Goal: Communication & Community: Ask a question

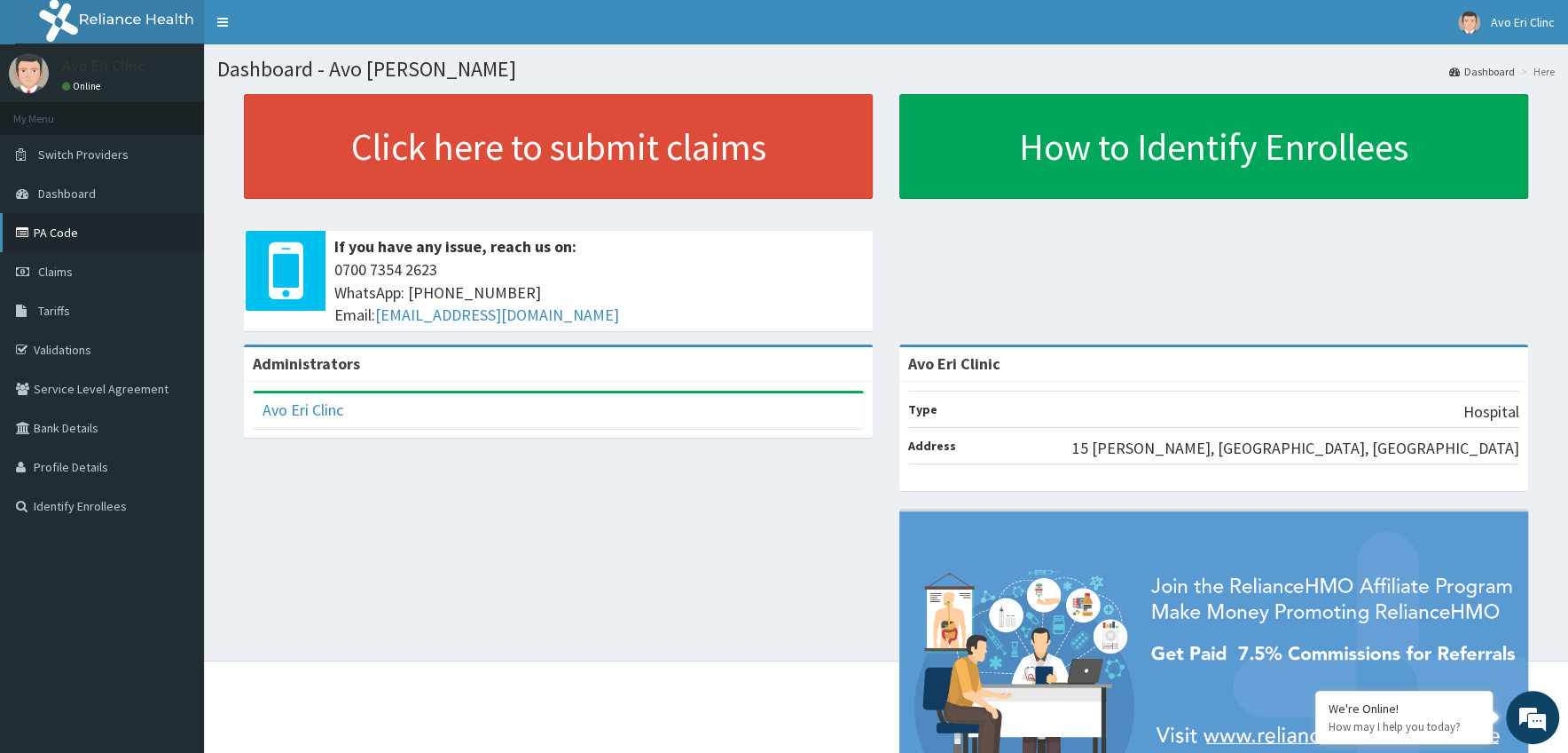
click at [32, 229] on icon at bounding box center [25, 233] width 17 height 13
click at [65, 348] on link "Validations" at bounding box center [102, 350] width 204 height 39
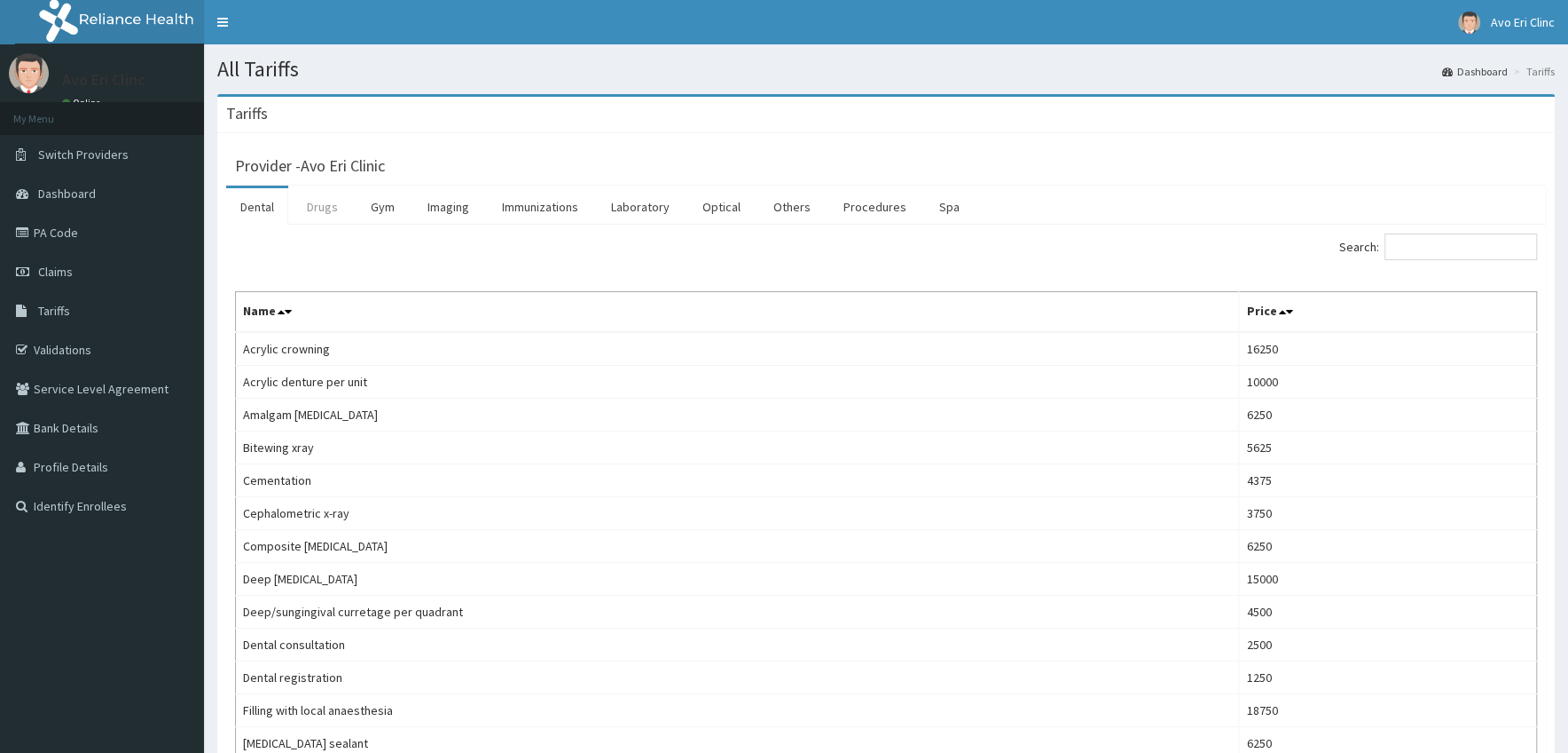
click at [329, 209] on link "Drugs" at bounding box center [322, 207] width 59 height 37
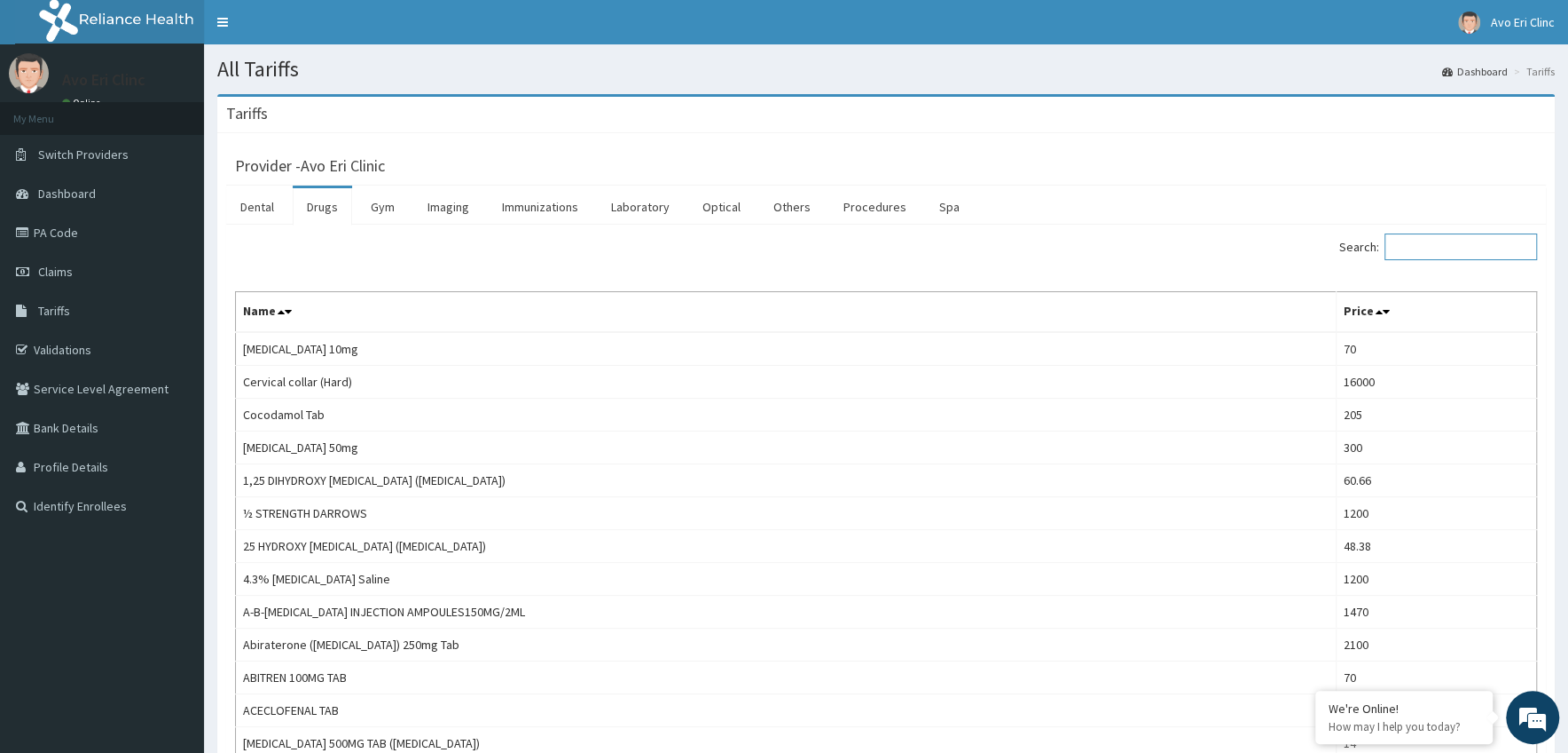
click at [1441, 244] on input "Search:" at bounding box center [1462, 246] width 153 height 26
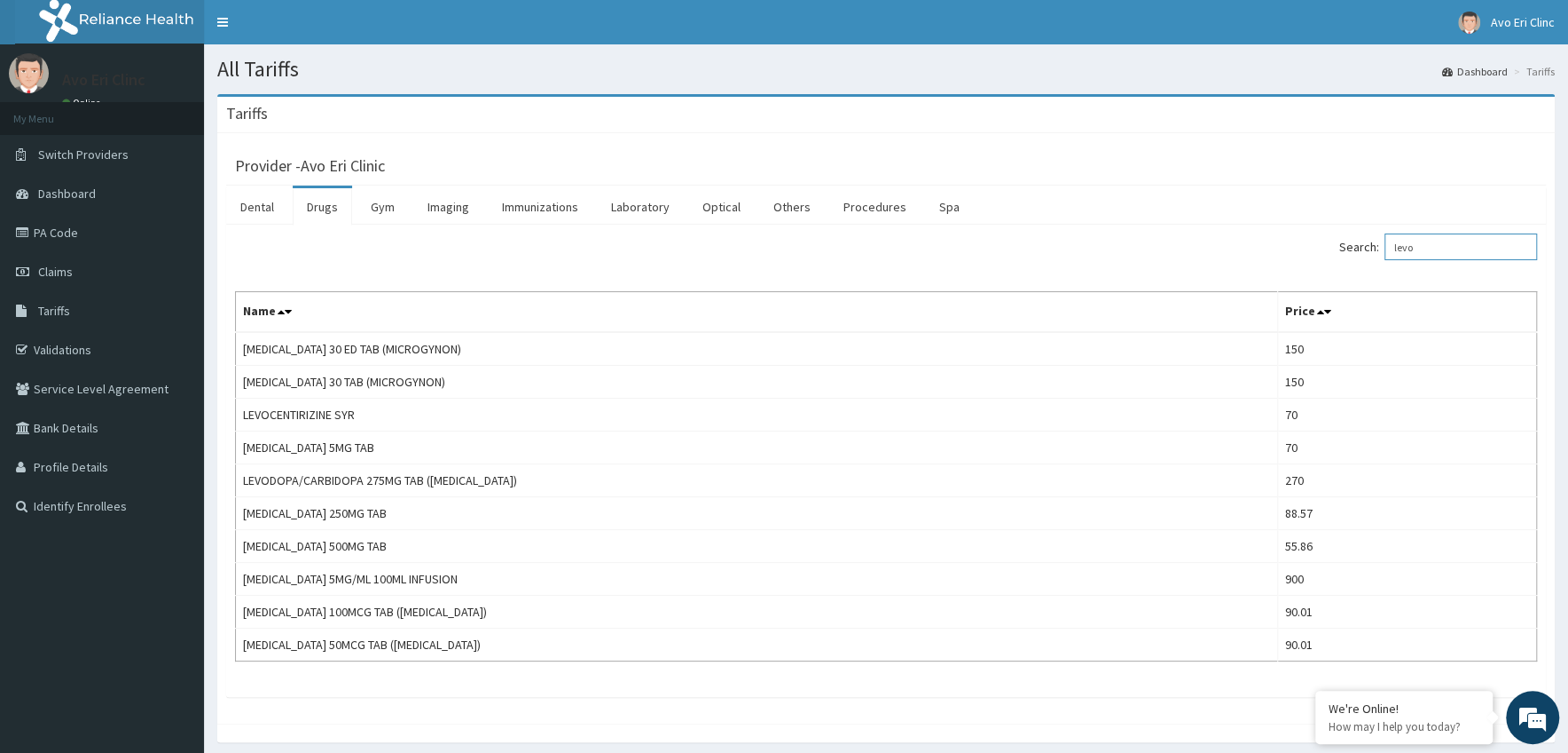
type input "levo"
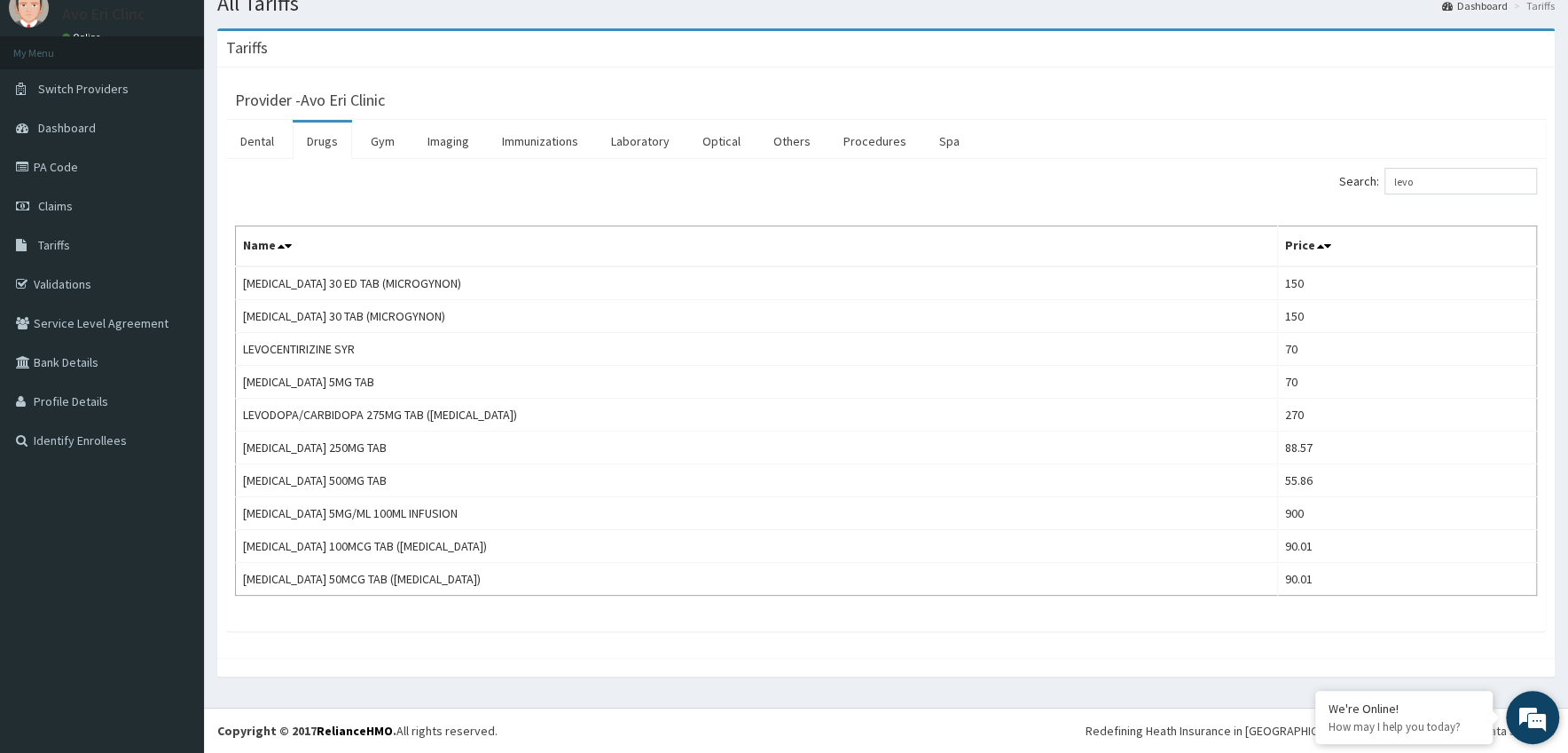
click at [1525, 715] on em at bounding box center [1533, 717] width 48 height 48
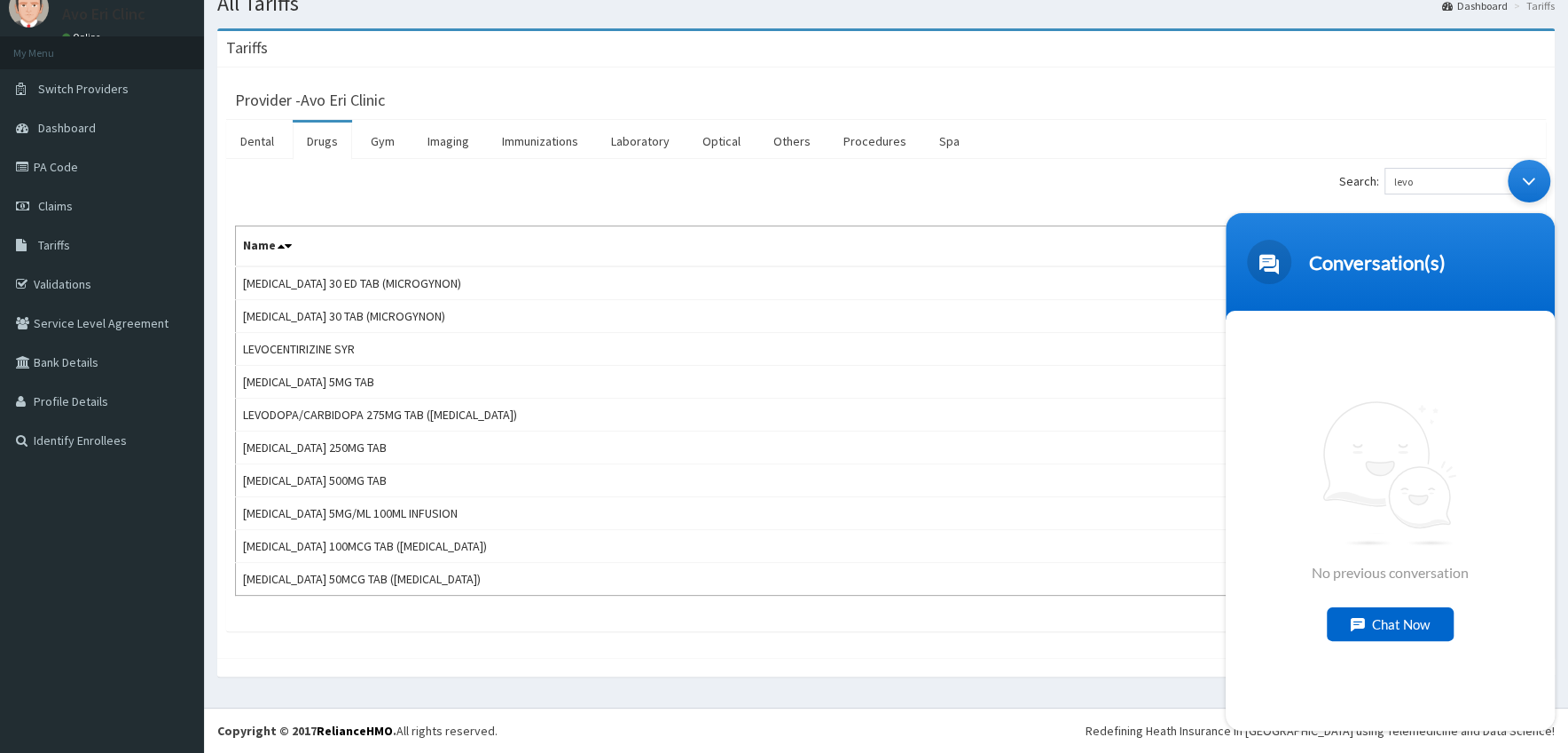
click at [1380, 620] on div "Chat Now" at bounding box center [1390, 624] width 126 height 34
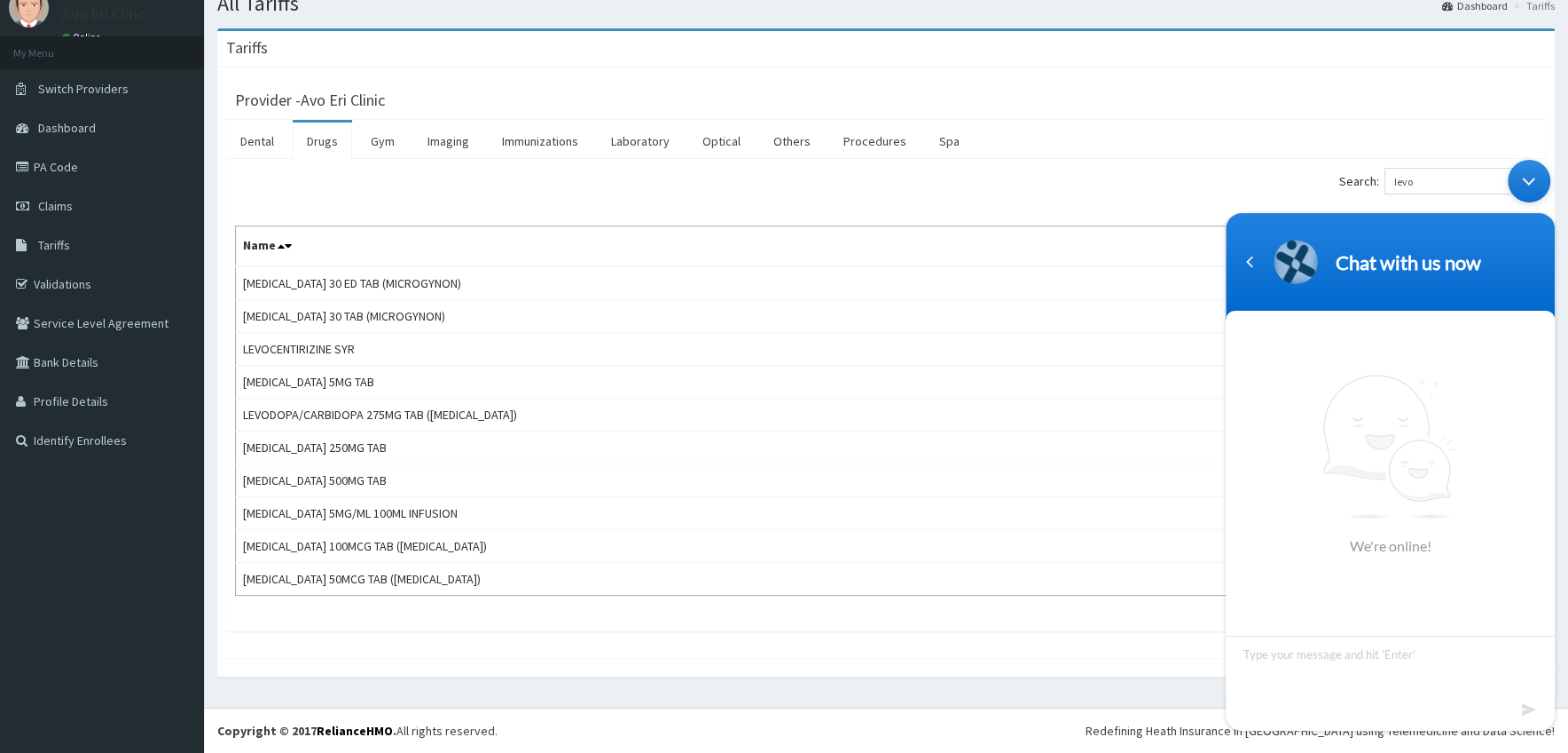
click at [1250, 656] on textarea "Type your message and hit 'Enter'" at bounding box center [1391, 667] width 329 height 62
type textarea "Hi"
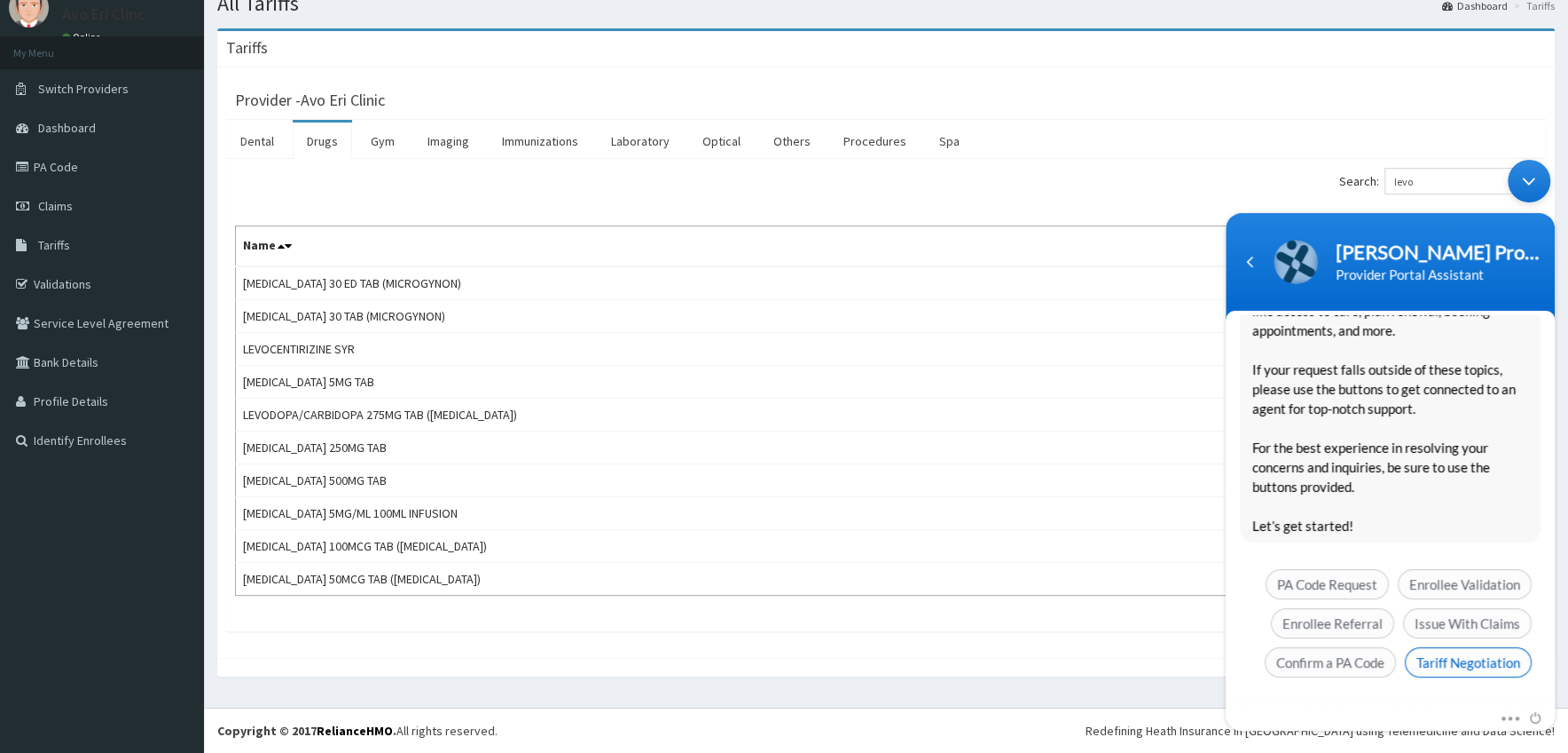
click at [1426, 667] on span "Tariff Negotiation" at bounding box center [1468, 662] width 126 height 30
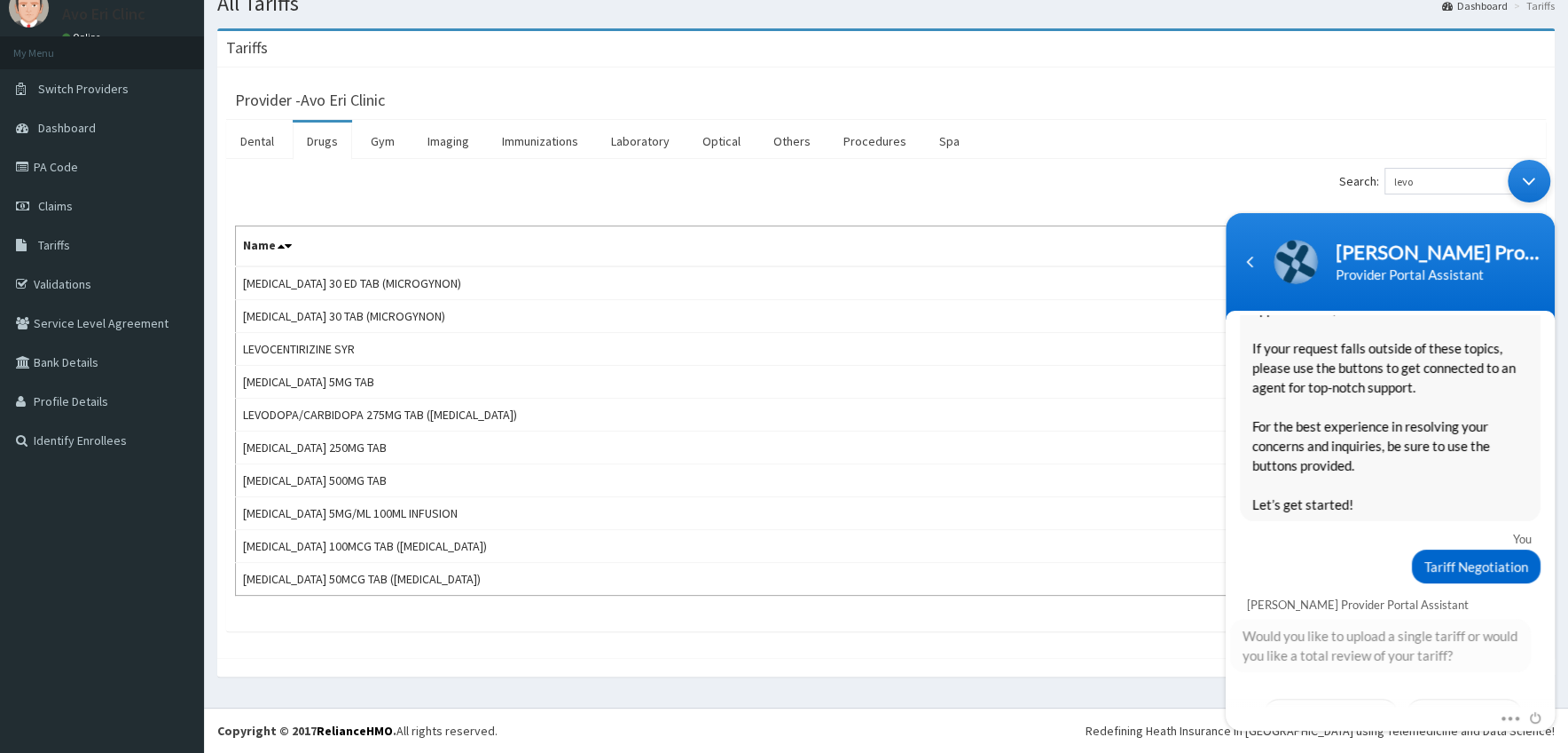
scroll to position [330, 0]
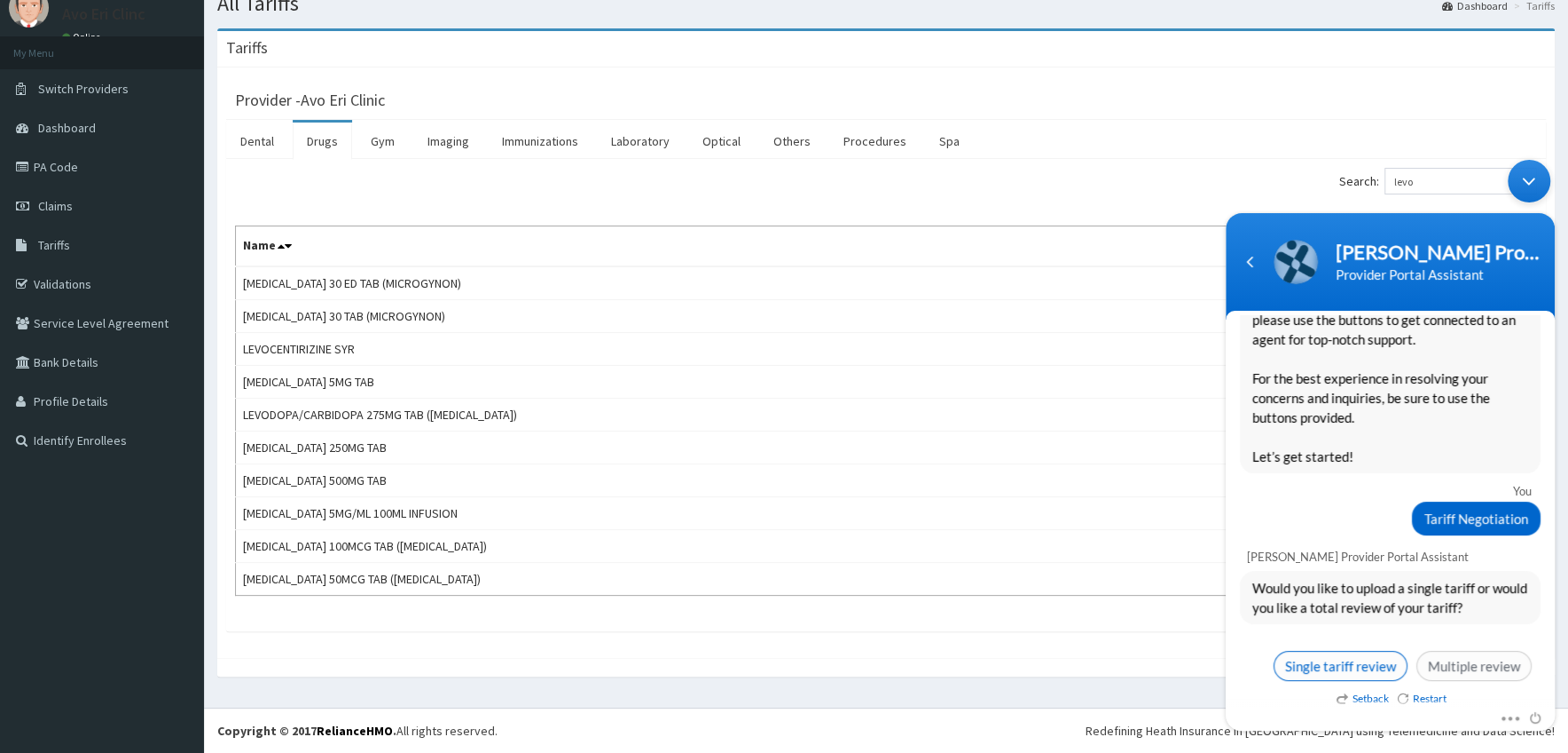
click at [1336, 664] on span "Single tariff review" at bounding box center [1340, 665] width 134 height 30
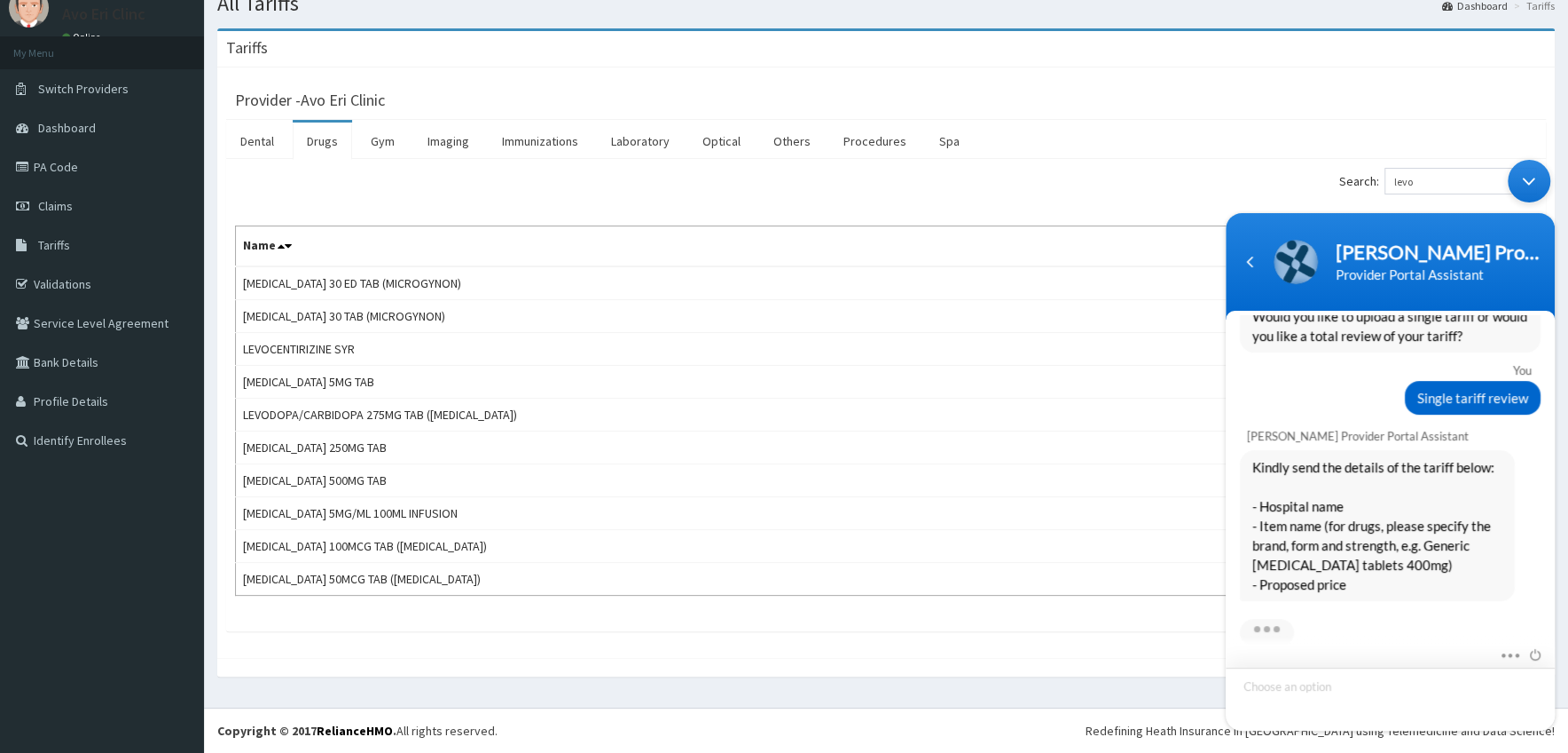
scroll to position [688, 0]
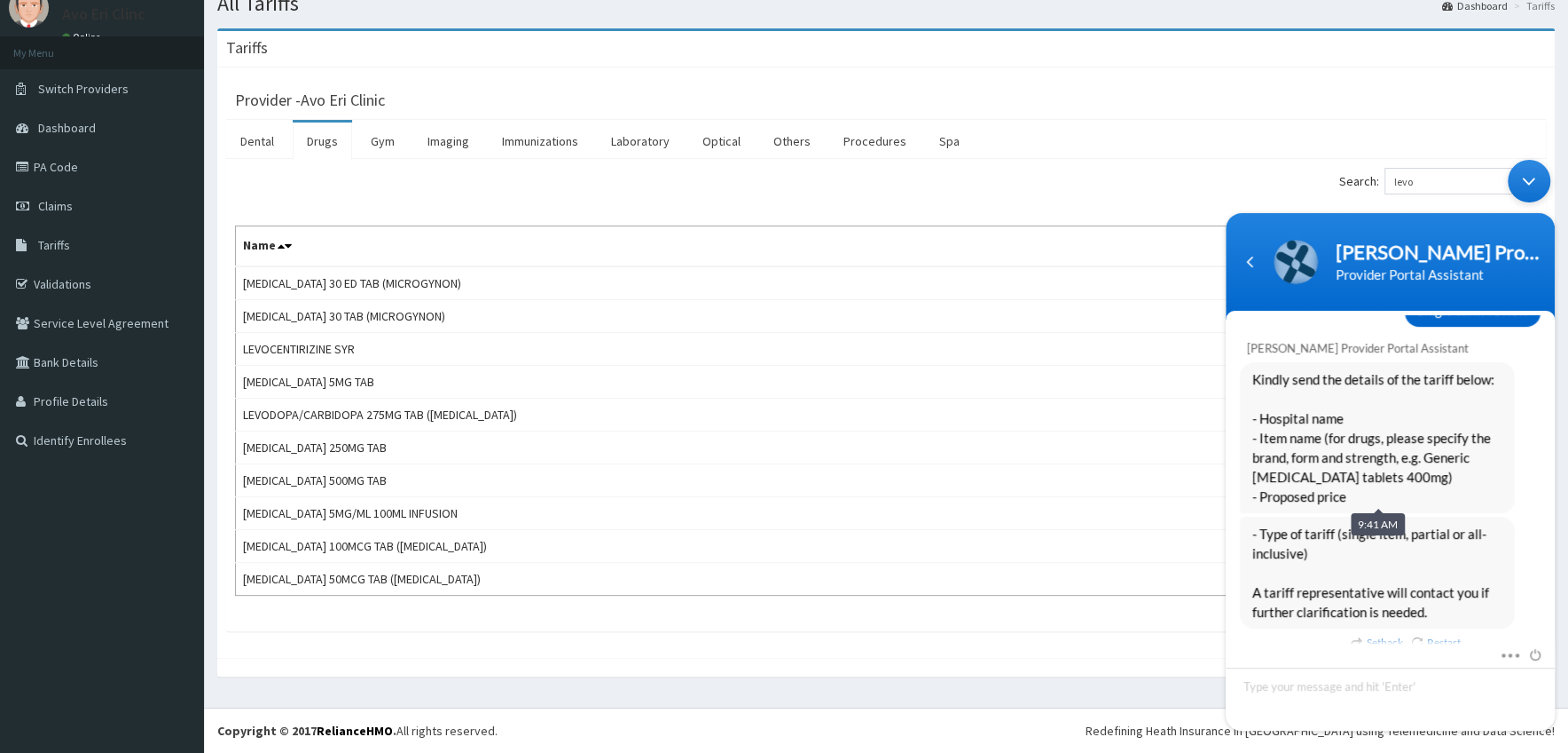
drag, startPoint x: 1316, startPoint y: 547, endPoint x: 1244, endPoint y: 404, distance: 160.1
click at [1244, 404] on div "You Hi [PERSON_NAME] Provider Portal Assistant Hello ! Welcome to Reliance Heal…" at bounding box center [1391, 134] width 329 height 989
copy div "- Hospital name - Item name (for drugs, please specify the brand, form and stre…"
click at [1270, 675] on textarea "Type your message and hit 'Enter'" at bounding box center [1391, 698] width 329 height 63
paste textarea "- Hospital name - Item name (for drugs, please specify the brand, form and stre…"
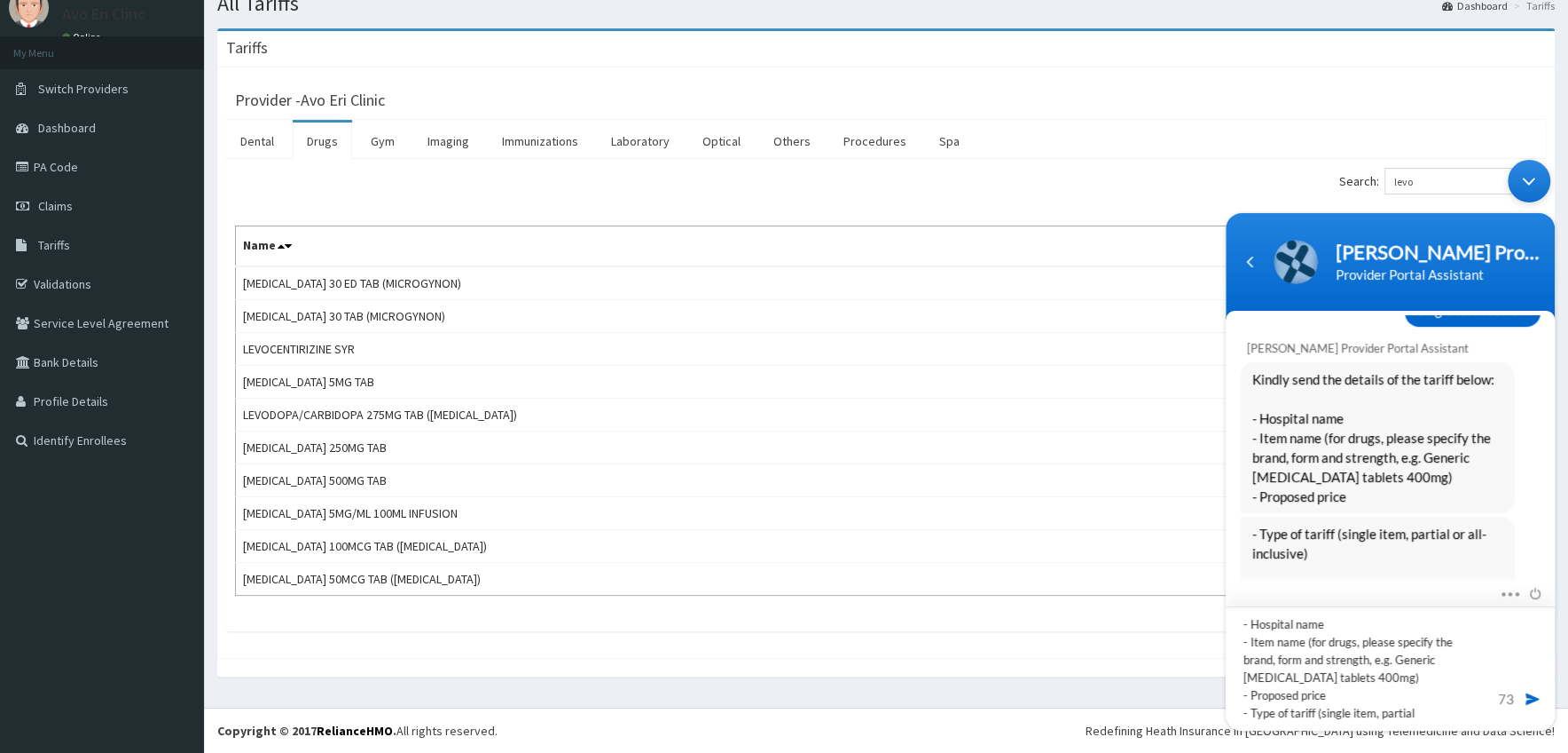
scroll to position [687, 0]
click at [1325, 692] on textarea "- Hospital name - Item name (for drugs, please specify the brand, form and stre…" at bounding box center [1391, 668] width 329 height 124
click at [1388, 679] on textarea "- Hospital name - Item name (for drugs, please specify the brand, form and stre…" at bounding box center [1391, 668] width 329 height 124
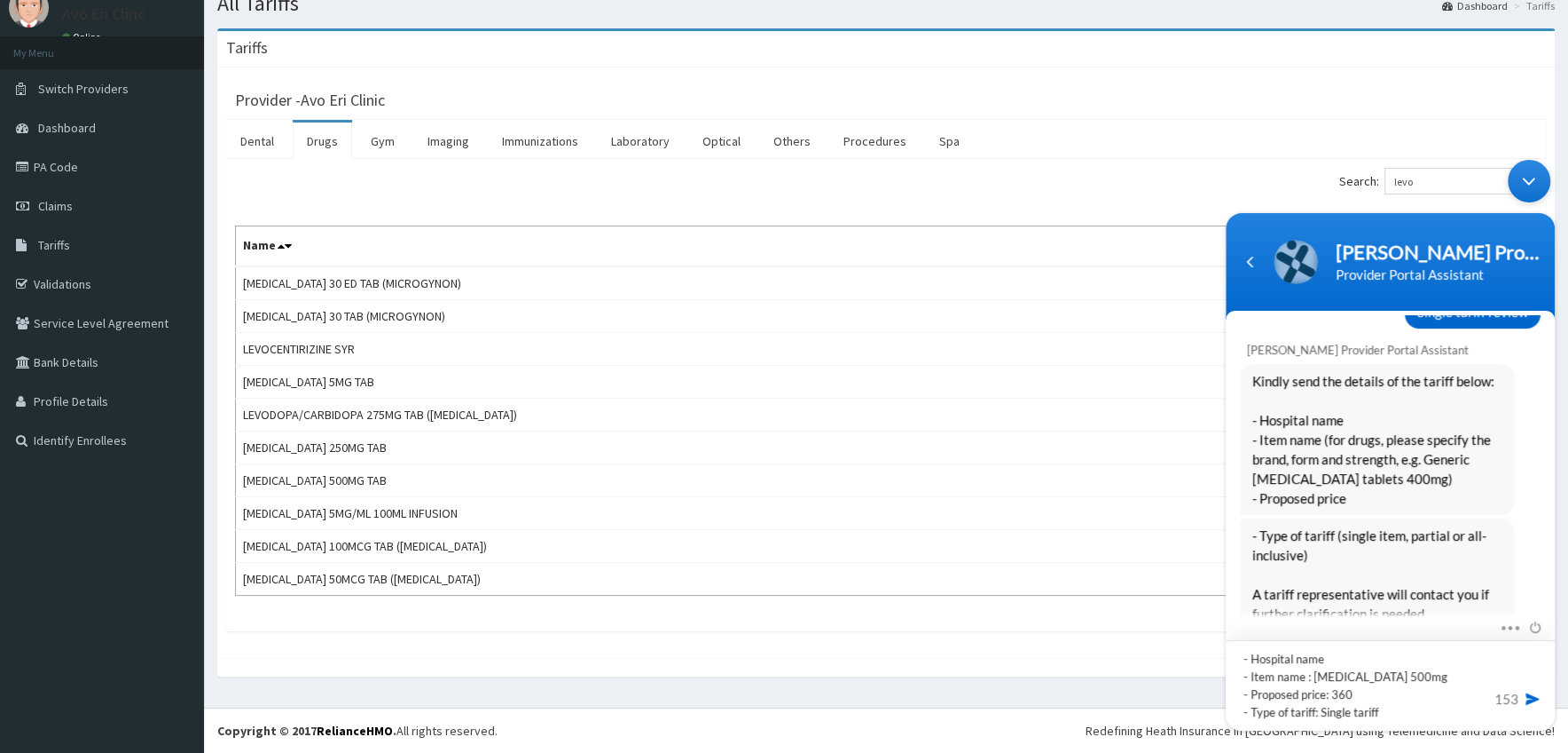
click at [1309, 680] on textarea "- Hospital name - Item name : [MEDICAL_DATA] 500mg - Proposed price: 360 - Type…" at bounding box center [1391, 685] width 329 height 90
click at [1329, 650] on textarea "- Hospital name - Item name : Tab [MEDICAL_DATA] 500mg - Proposed price: 360 - …" at bounding box center [1391, 685] width 329 height 90
type textarea "- Hospital name: [GEOGRAPHIC_DATA] - Item name : Tab [MEDICAL_DATA] 500mg - Pro…"
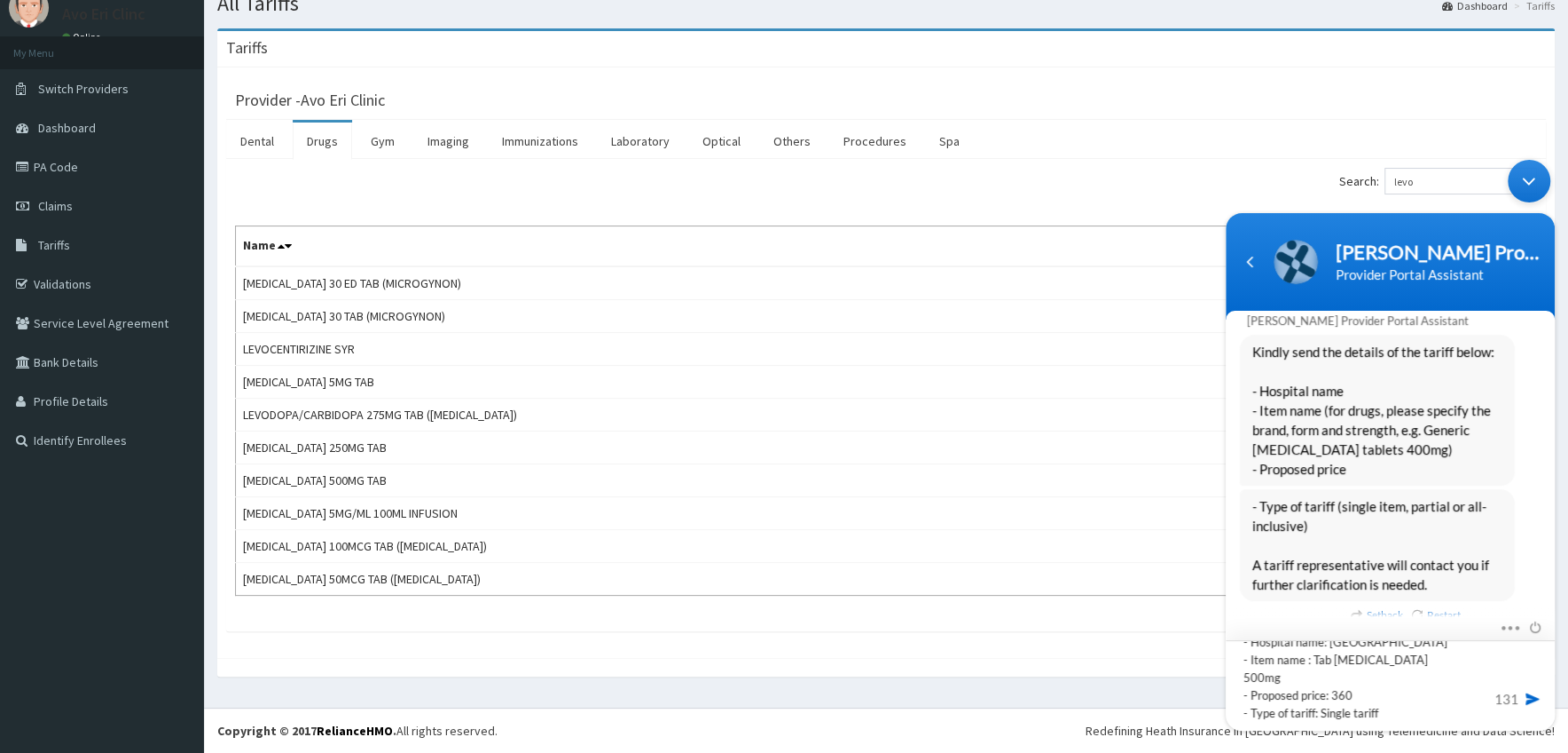
click at [1395, 718] on textarea "- Hospital name: [GEOGRAPHIC_DATA] - Item name : Tab [MEDICAL_DATA] 500mg - Pro…" at bounding box center [1391, 685] width 329 height 90
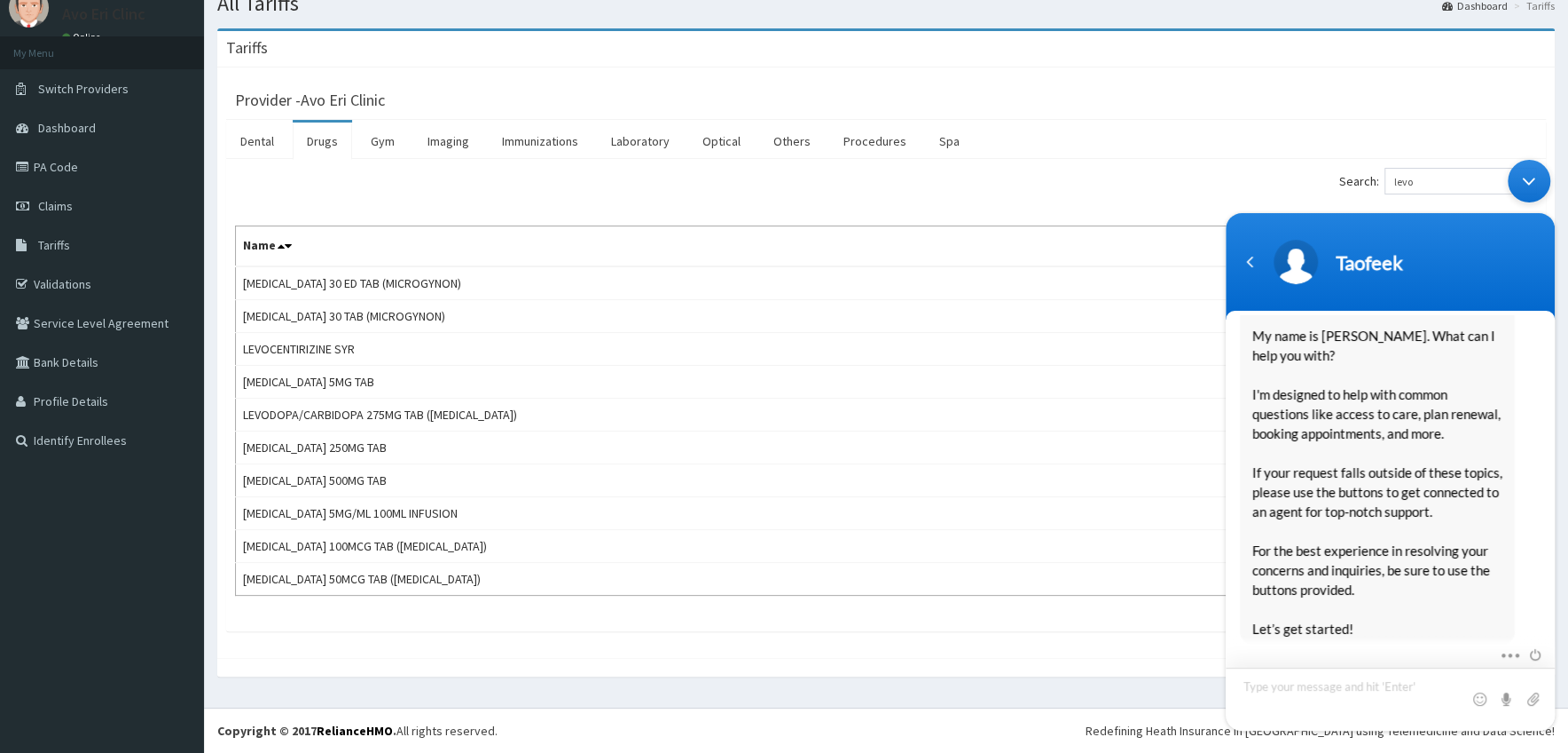
scroll to position [0, 0]
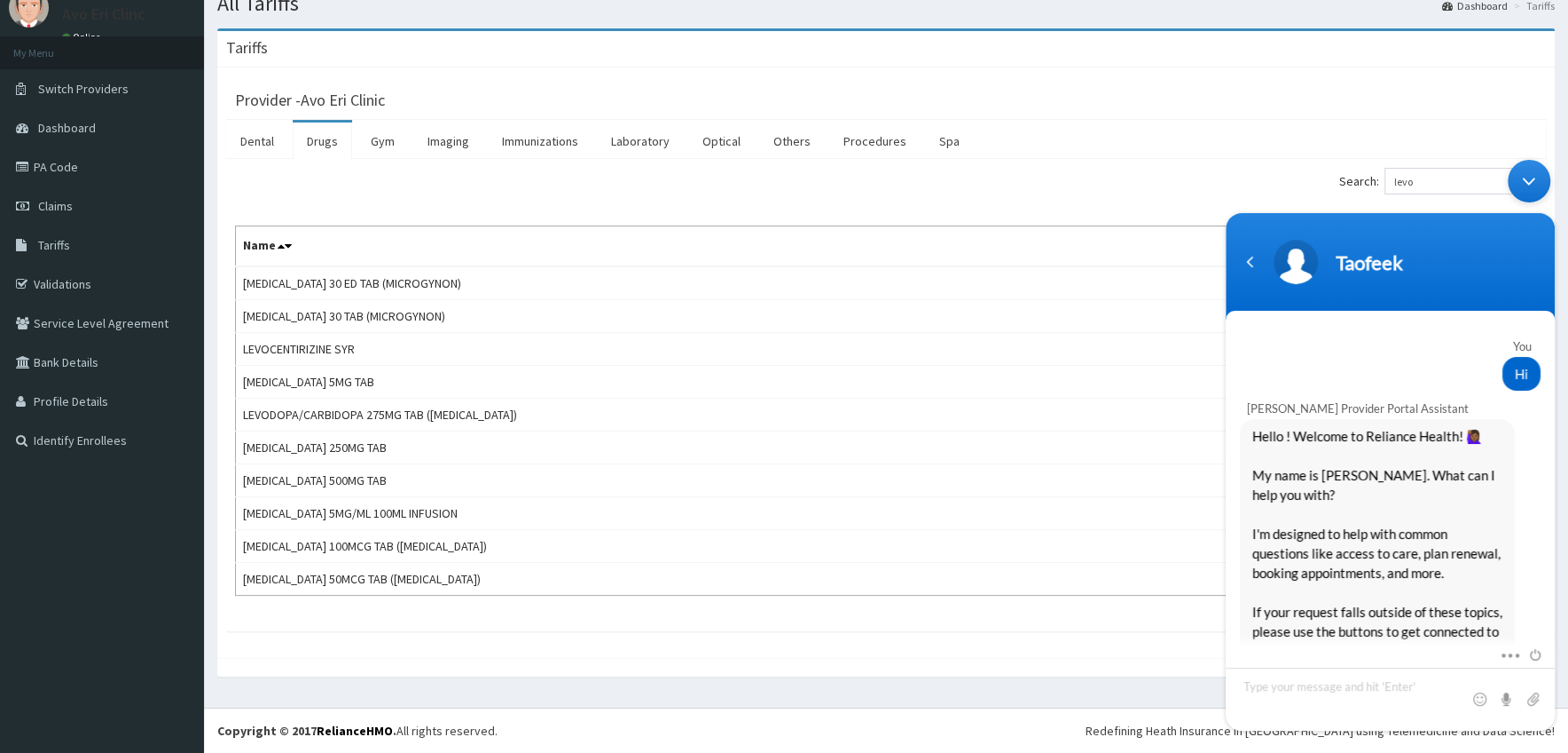
click at [1532, 180] on div "Minimize live chat window" at bounding box center [1529, 180] width 43 height 43
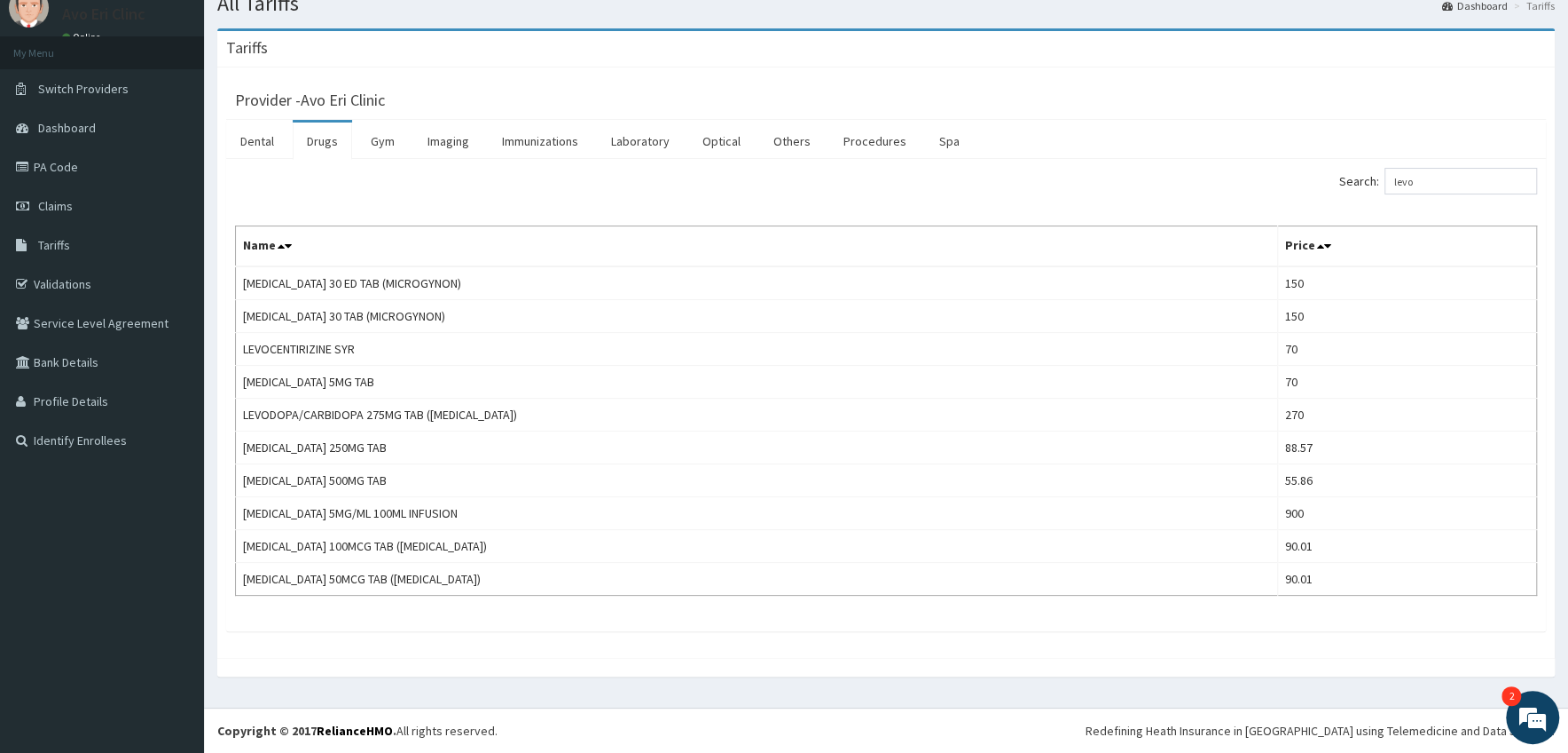
scroll to position [2035, 0]
click at [1521, 712] on em at bounding box center [1533, 717] width 48 height 48
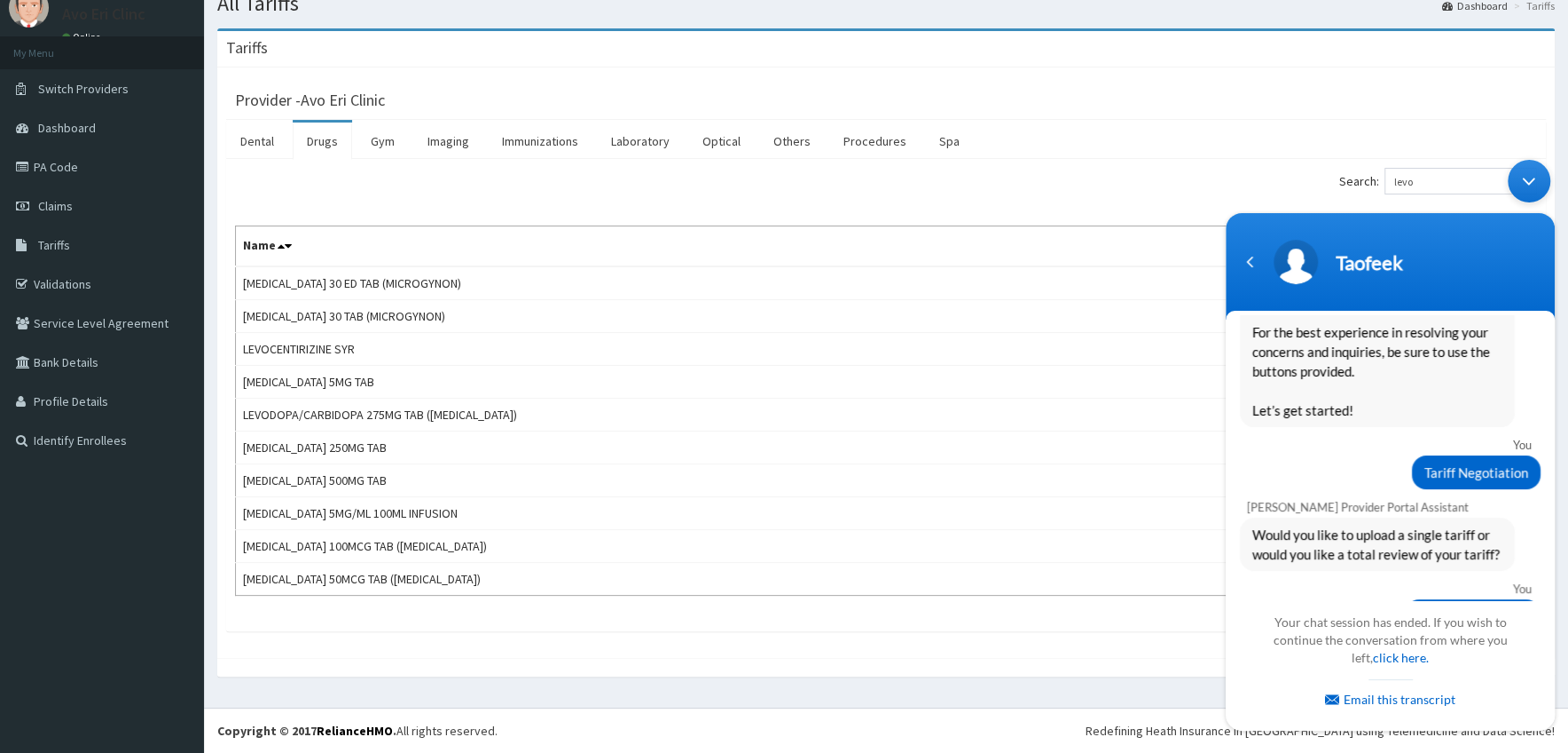
scroll to position [0, 0]
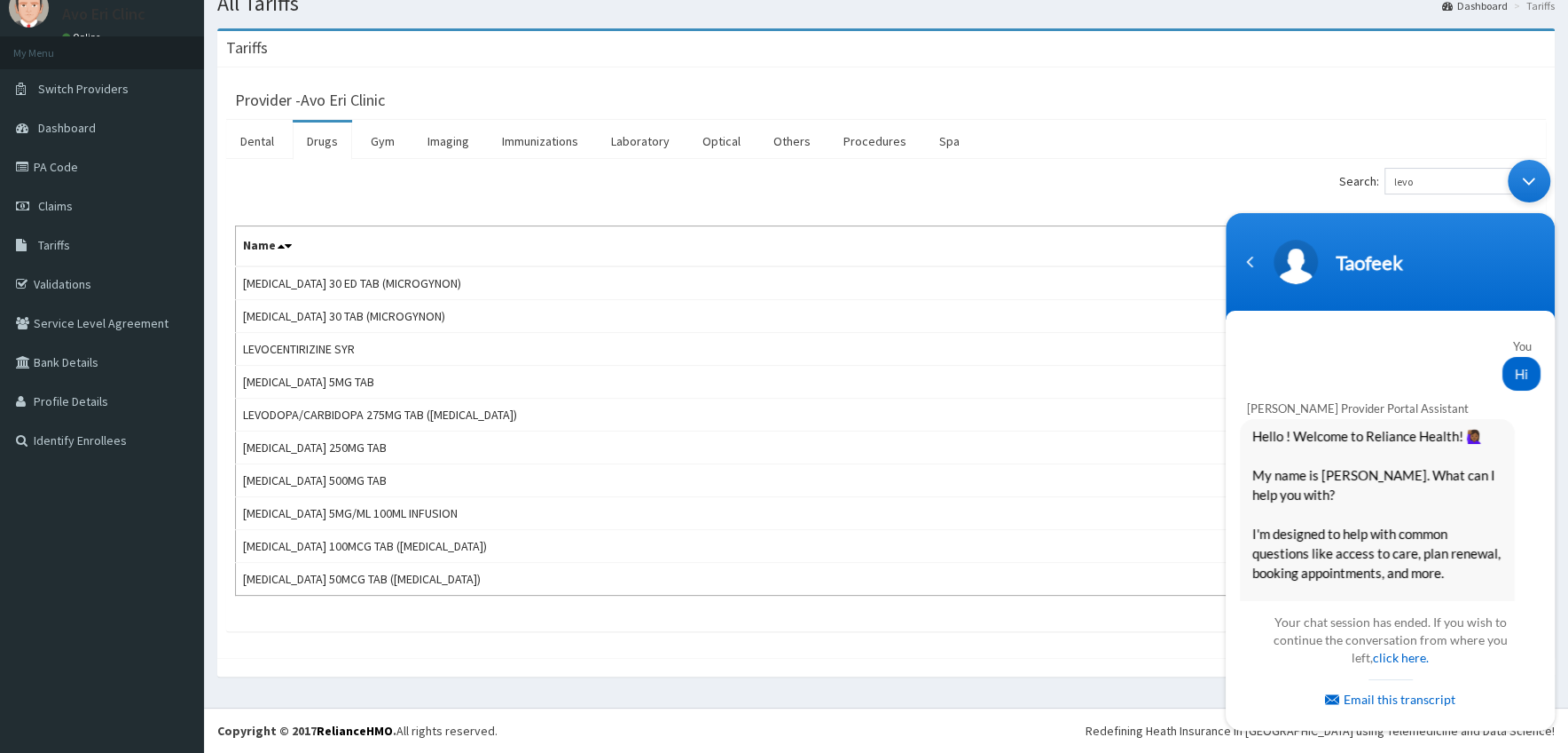
click at [1533, 188] on div "Minimize live chat window" at bounding box center [1529, 180] width 43 height 43
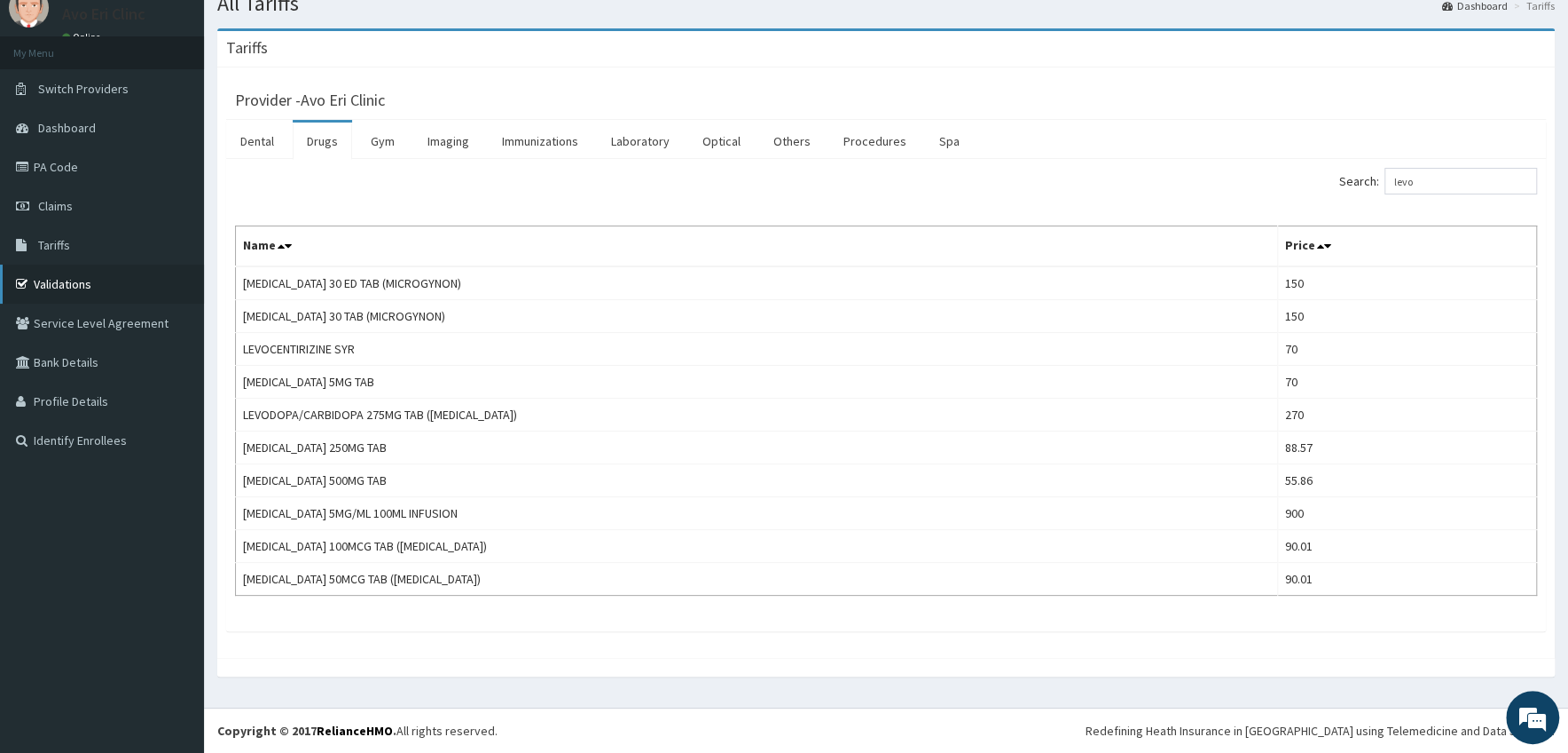
click at [52, 284] on link "Validations" at bounding box center [102, 283] width 204 height 39
